Goal: Information Seeking & Learning: Learn about a topic

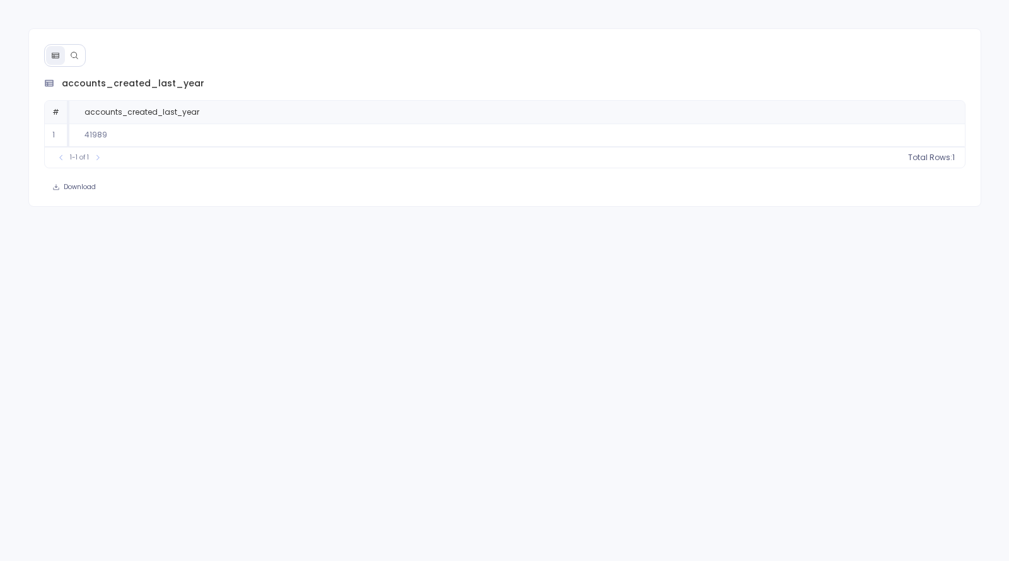
click at [70, 53] on icon at bounding box center [74, 55] width 9 height 9
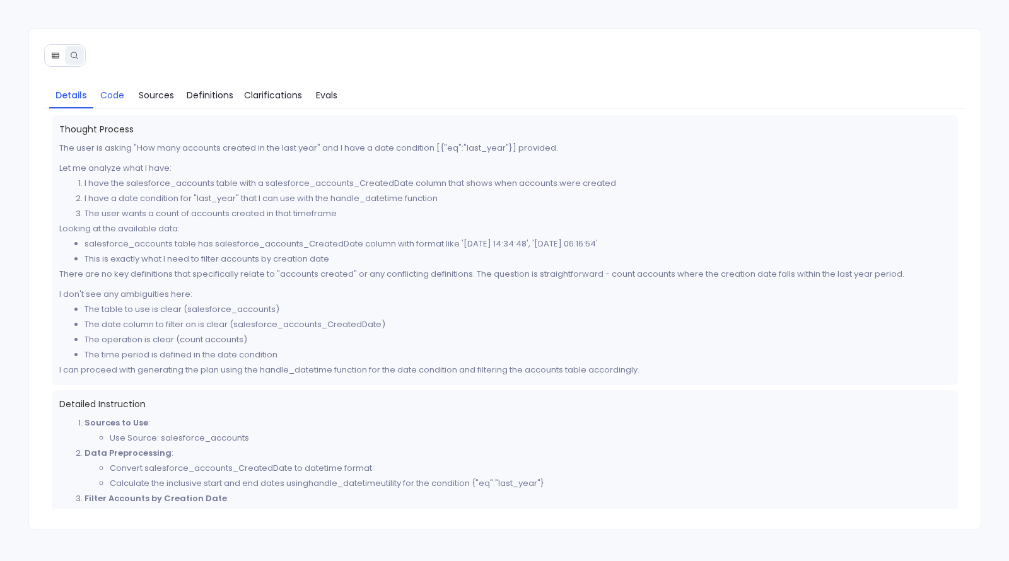
click at [122, 90] on span "Code" at bounding box center [112, 95] width 24 height 14
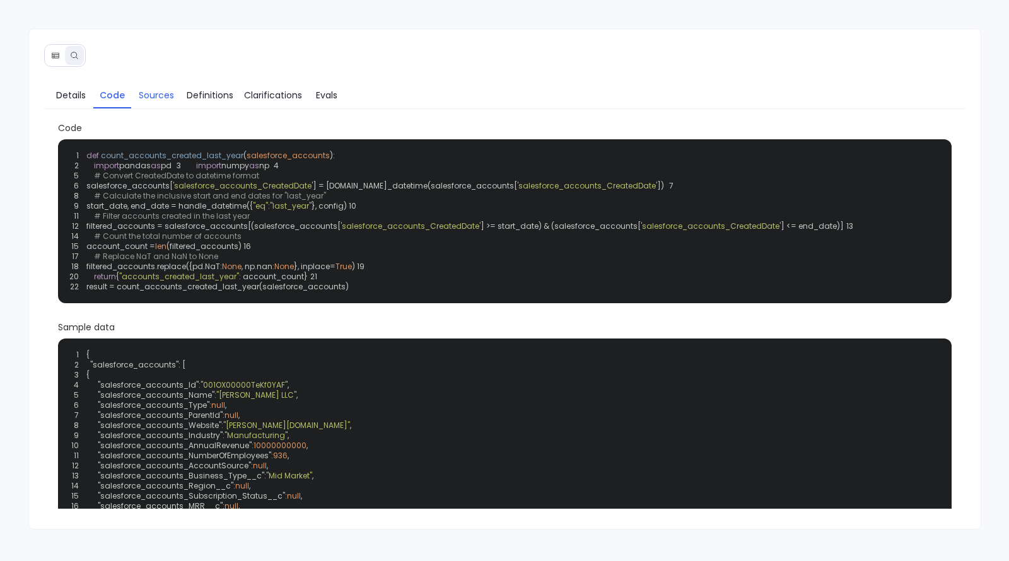
click at [160, 95] on span "Sources" at bounding box center [156, 95] width 35 height 14
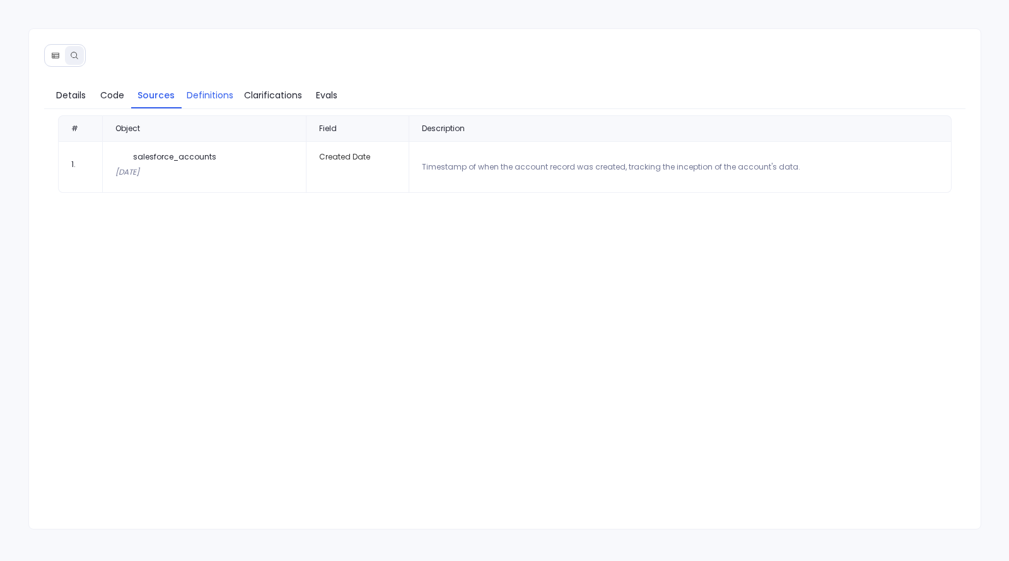
click at [212, 102] on link "Definitions" at bounding box center [210, 95] width 57 height 26
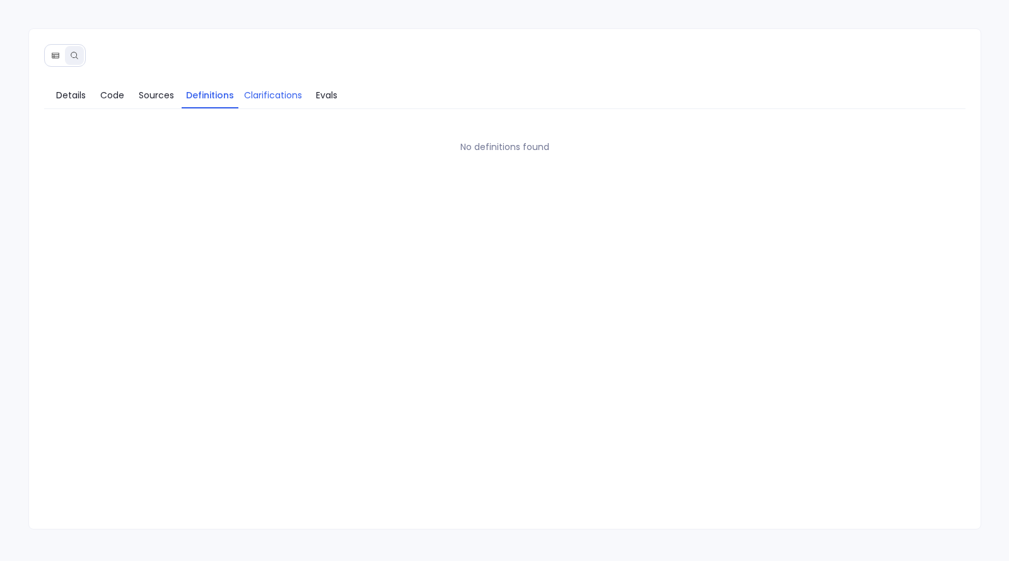
click at [263, 97] on span "Clarifications" at bounding box center [273, 95] width 58 height 14
click at [312, 99] on link "Evals" at bounding box center [327, 95] width 38 height 26
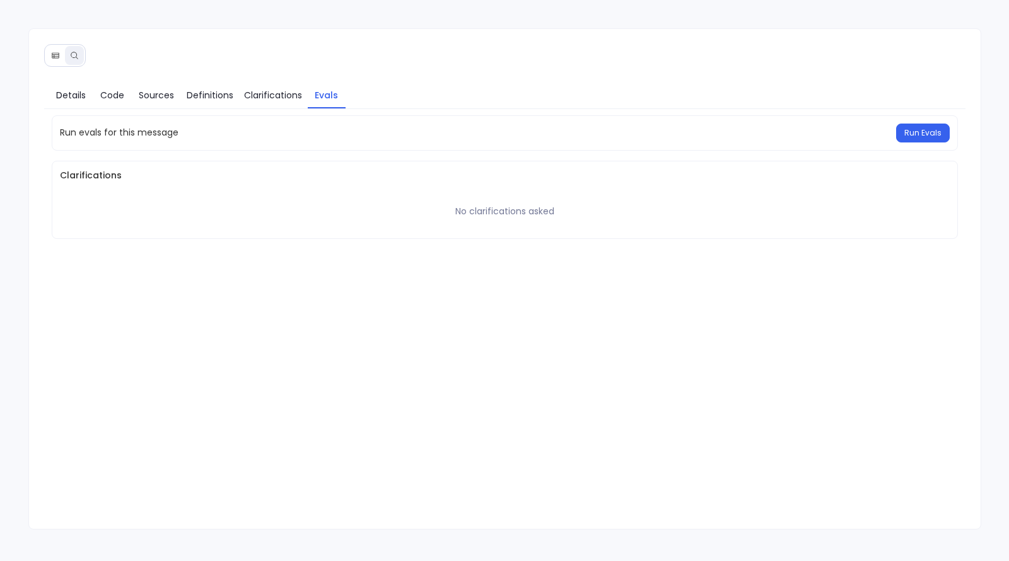
click at [60, 58] on button at bounding box center [55, 55] width 19 height 19
